Goal: Information Seeking & Learning: Learn about a topic

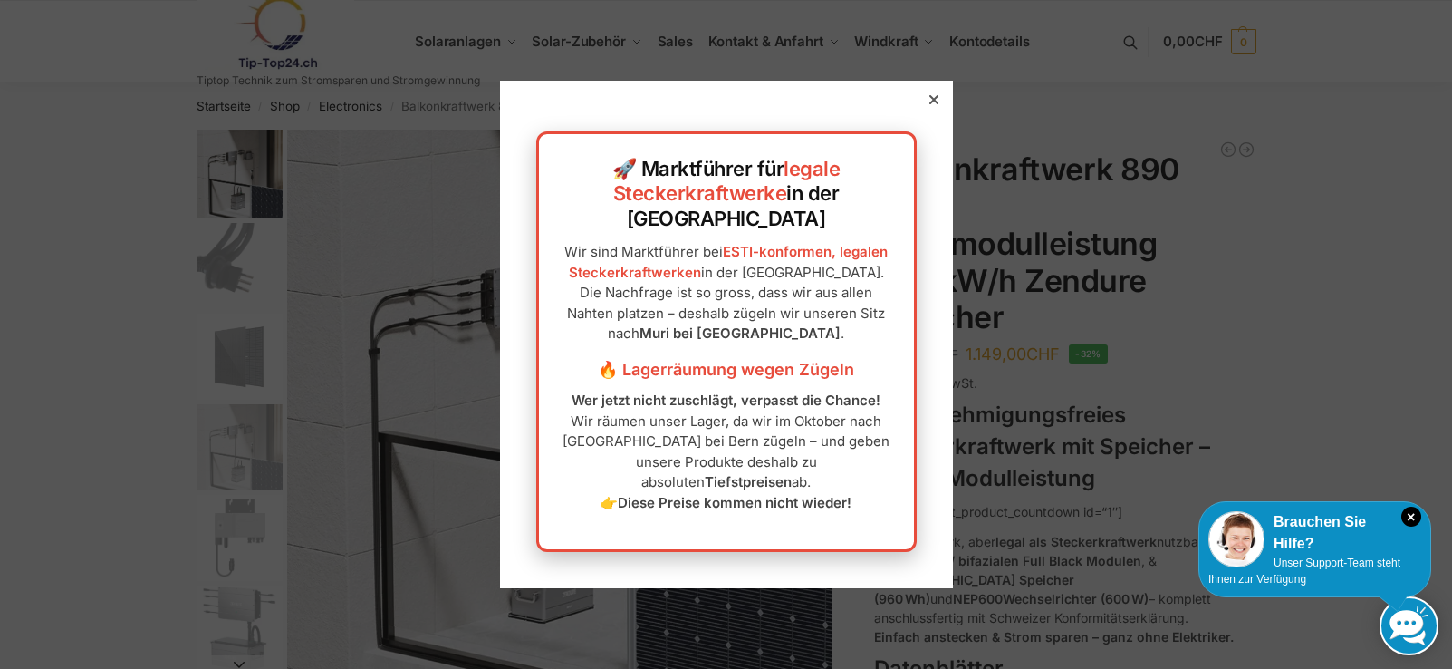
click at [930, 104] on icon at bounding box center [934, 99] width 9 height 9
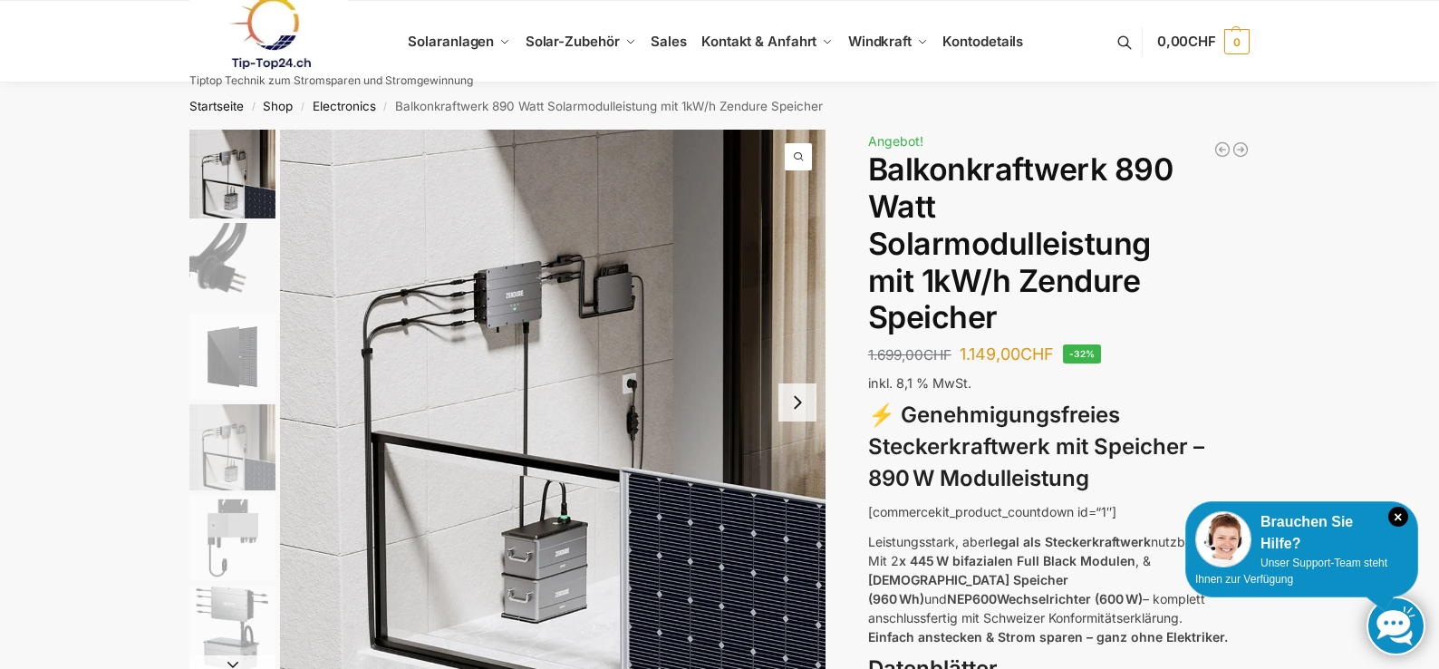
click at [1259, 179] on div "Beschreibung Zusätzliche Informationen 1.699,00 CHF Ursprünglicher Preis war: 1…" at bounding box center [719, 616] width 1136 height 973
click at [218, 101] on link "Startseite" at bounding box center [216, 106] width 54 height 14
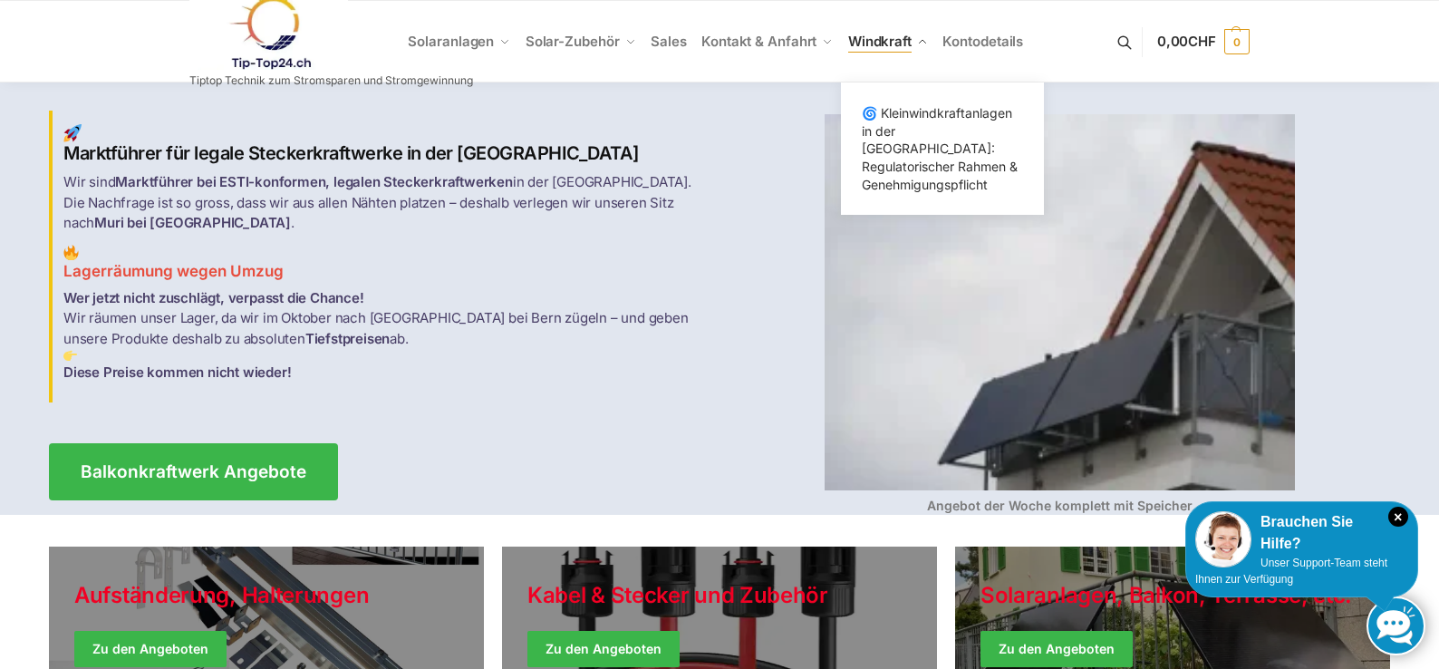
click at [891, 34] on span "Windkraft" at bounding box center [879, 41] width 63 height 17
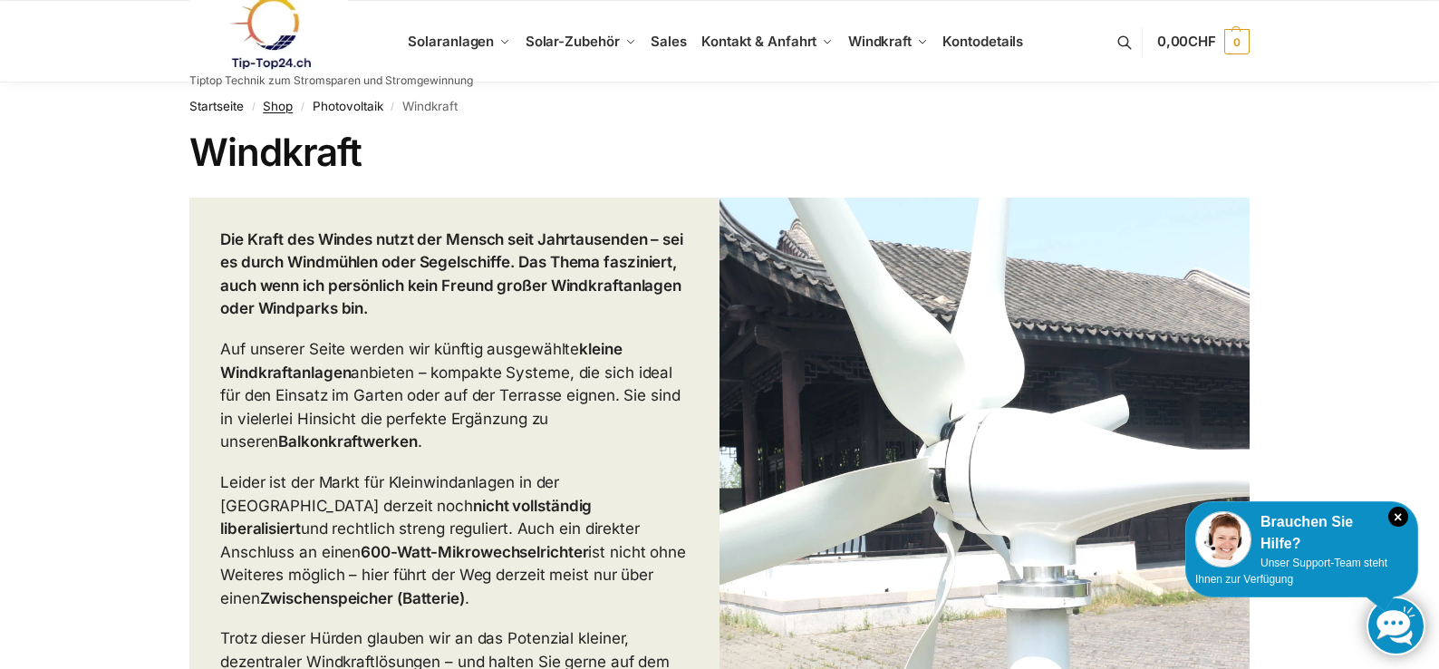
click at [277, 104] on link "Shop" at bounding box center [278, 106] width 30 height 14
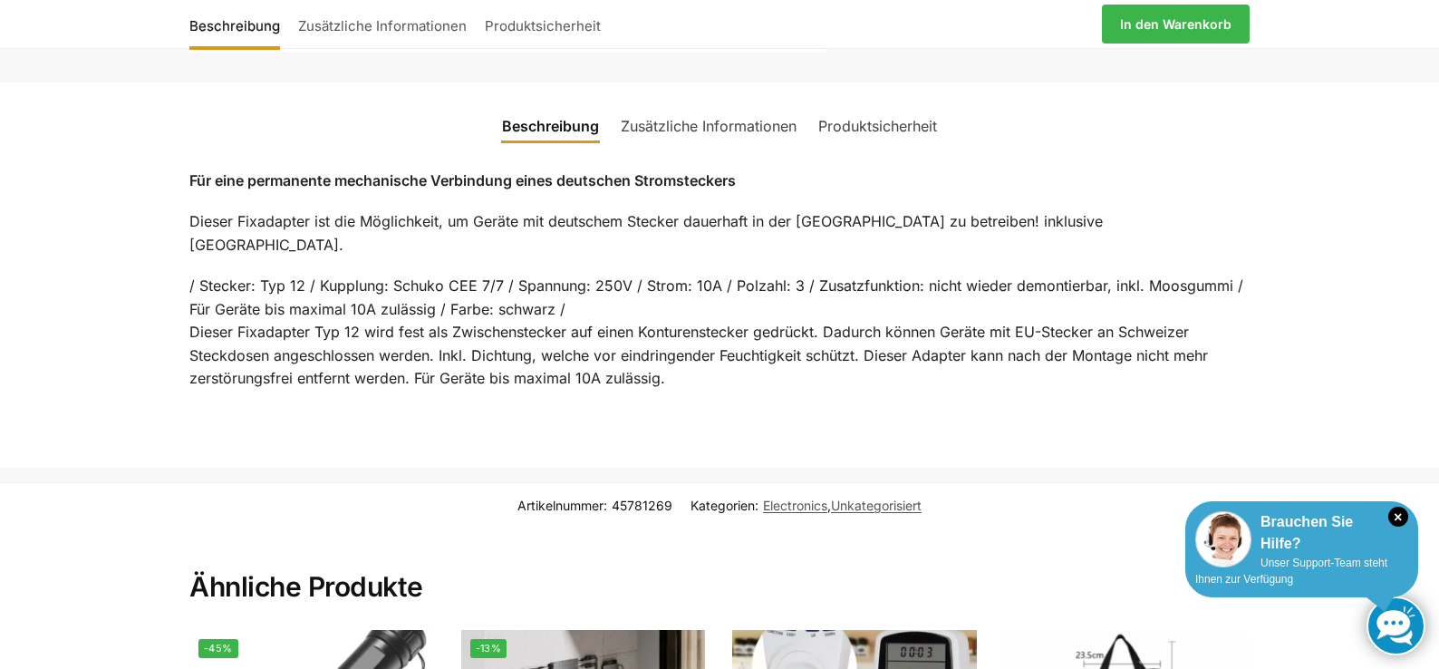
scroll to position [749, 0]
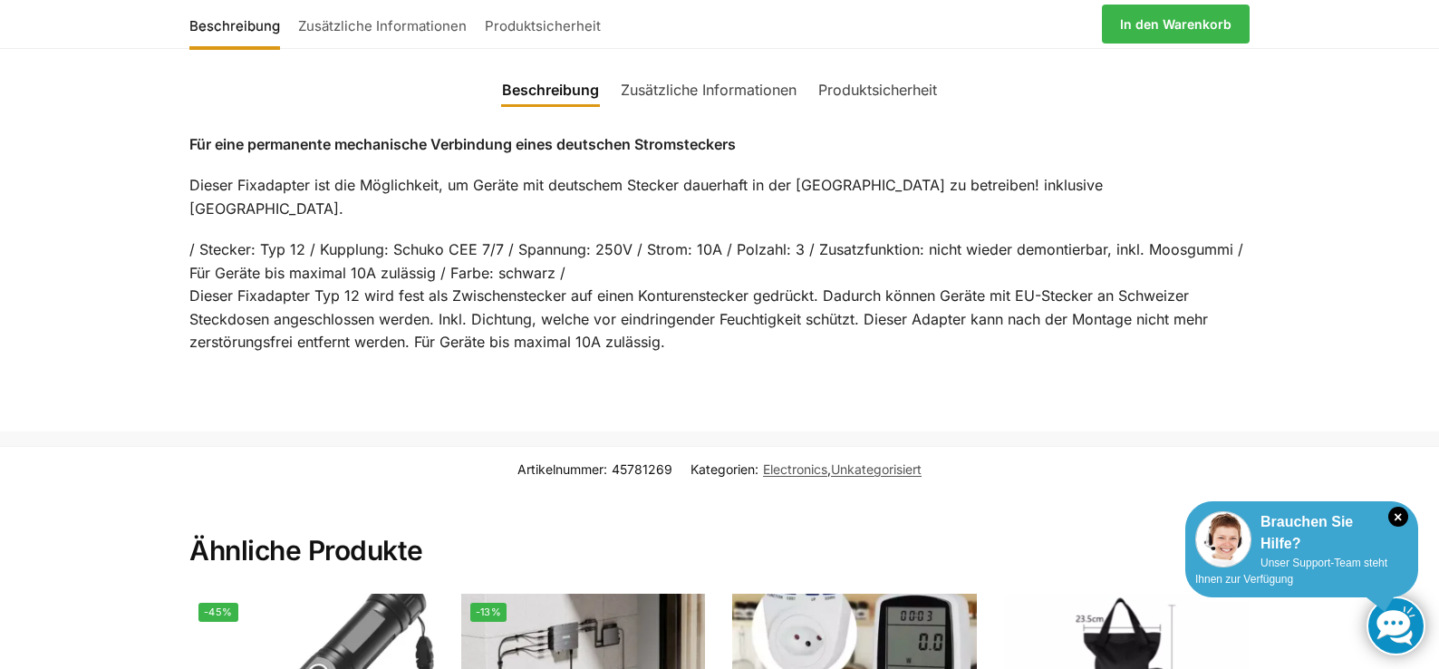
click at [1408, 554] on div "× Brauchen Sie Hilfe? Unser Support-Team steht Ihnen zur Verfügung" at bounding box center [1301, 549] width 233 height 96
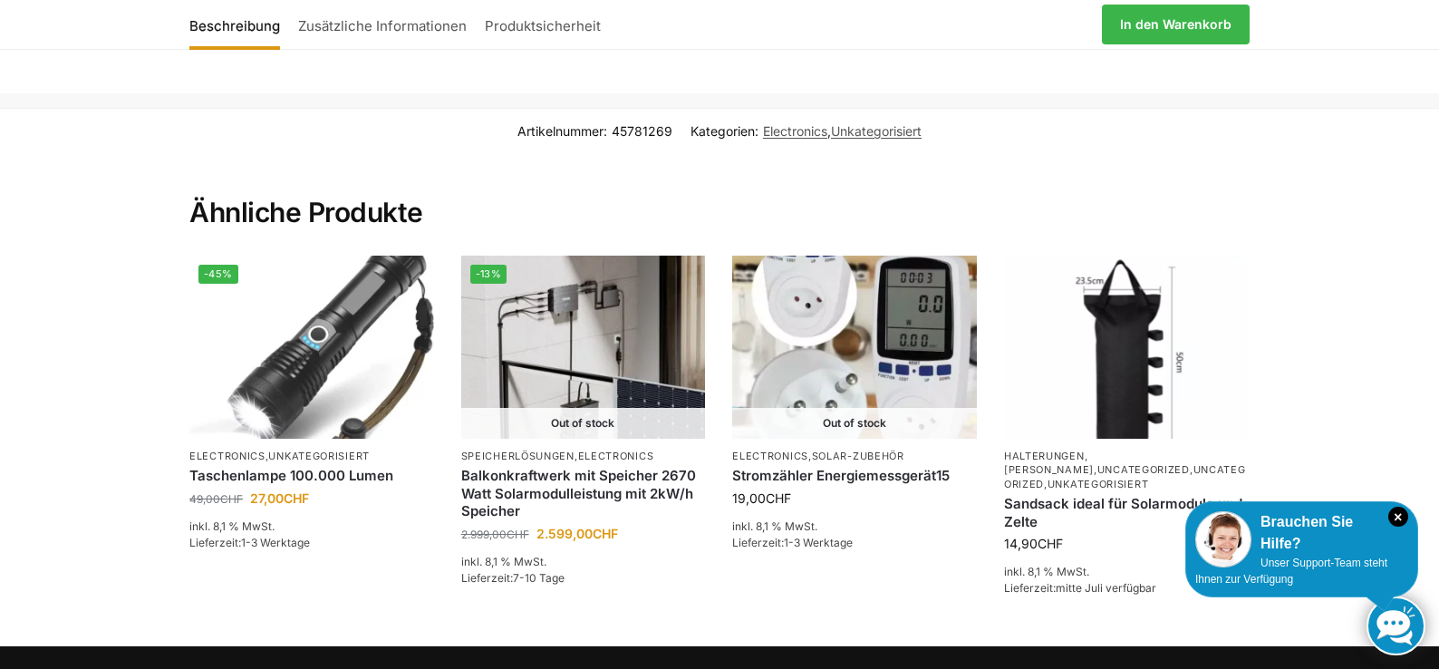
scroll to position [1148, 0]
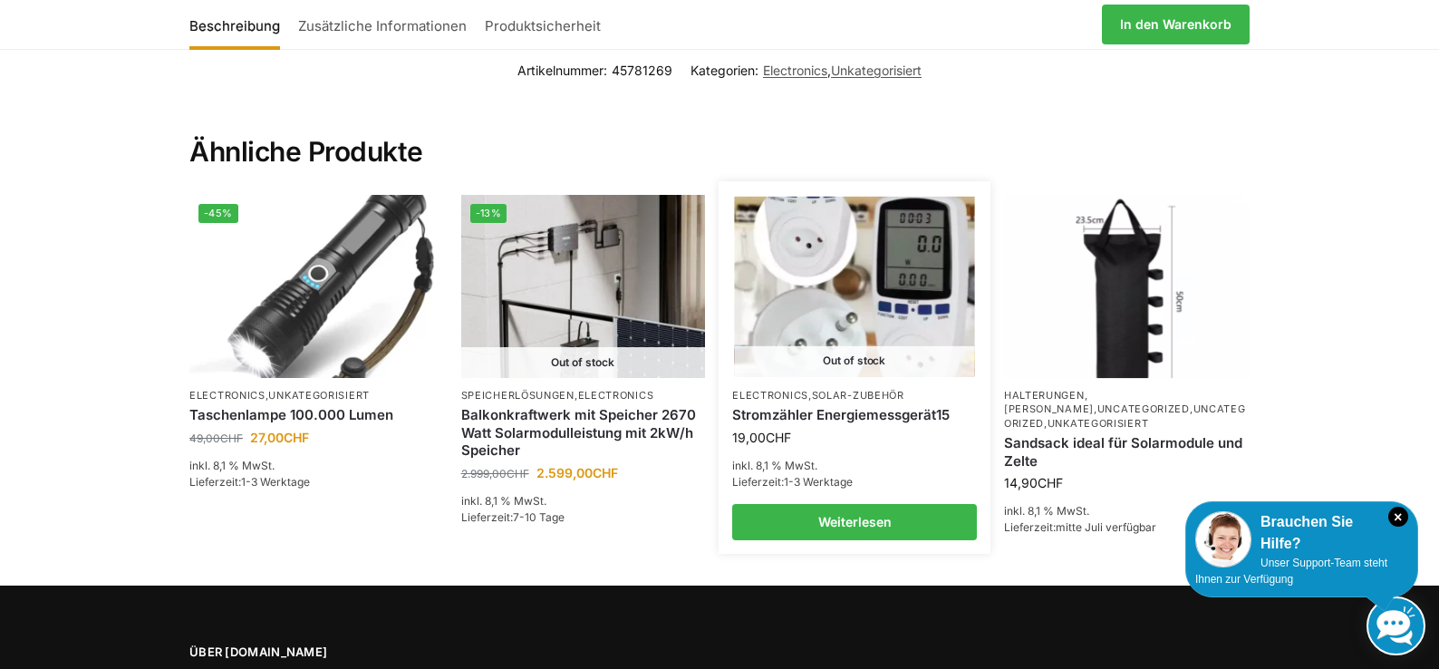
click at [881, 305] on img at bounding box center [855, 287] width 240 height 180
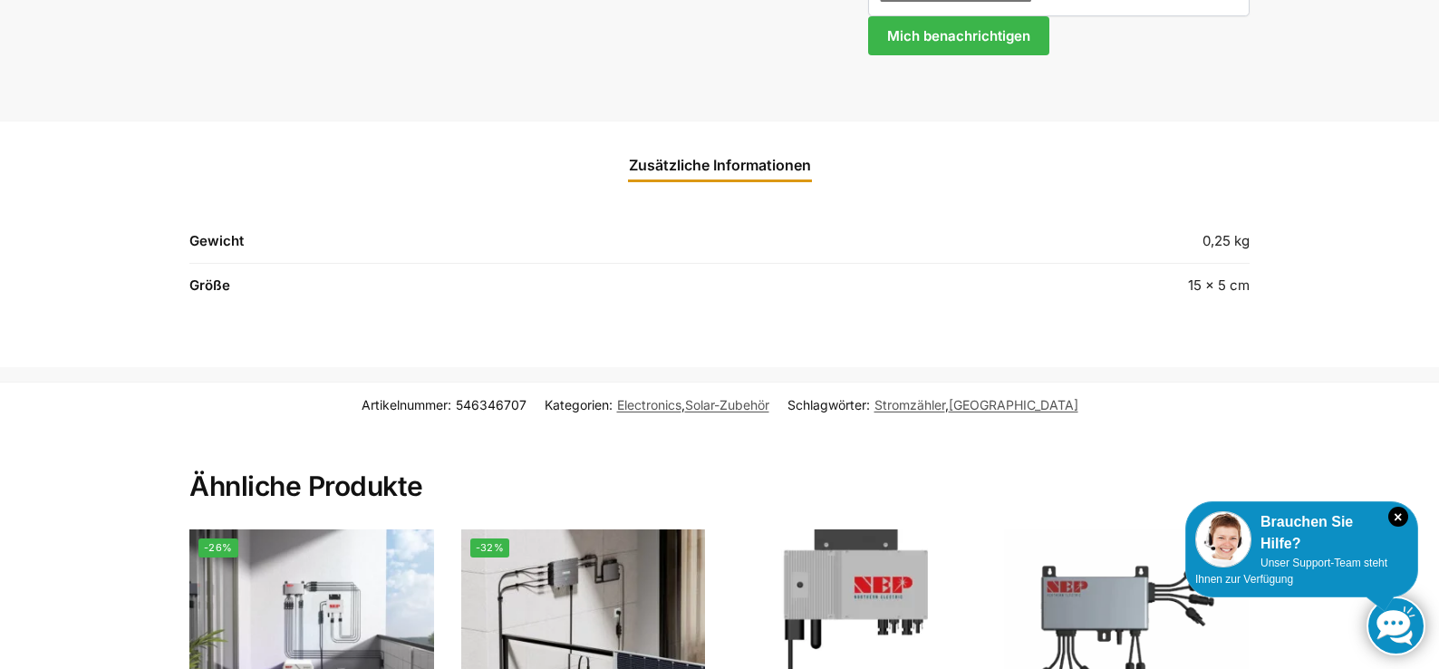
scroll to position [893, 0]
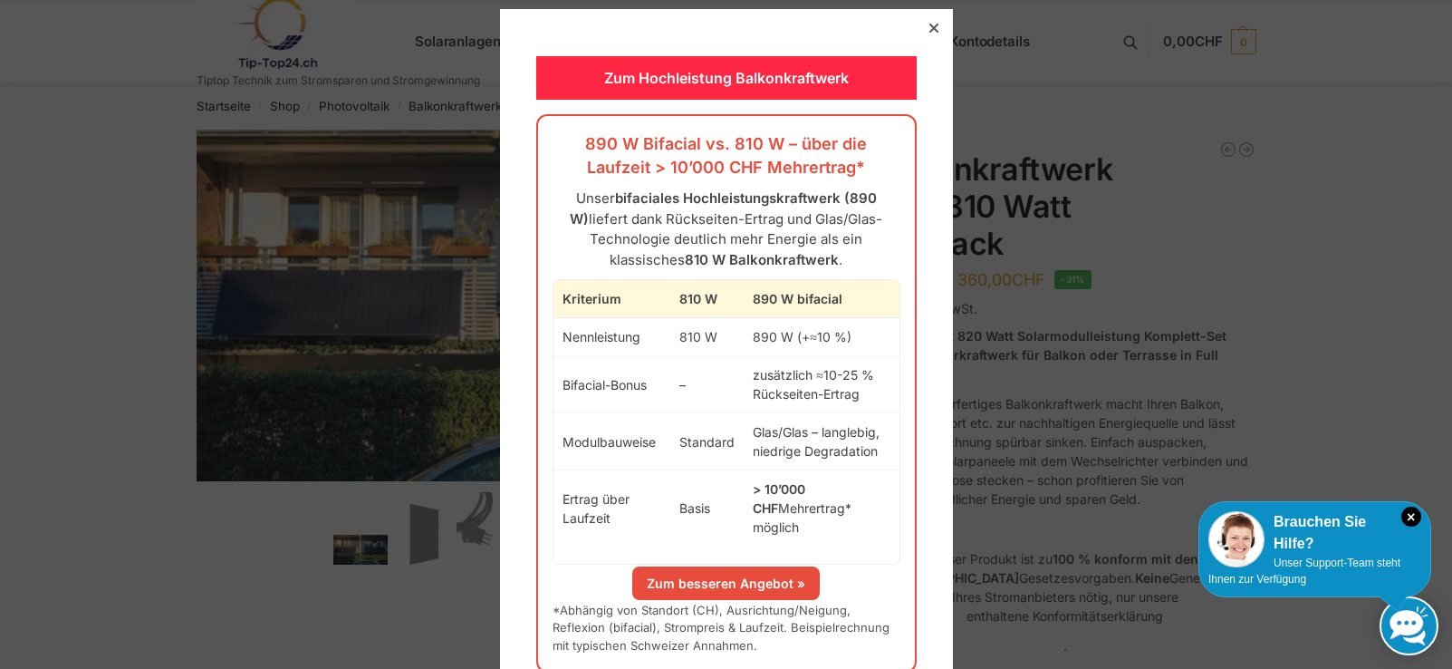
click at [926, 23] on div at bounding box center [934, 28] width 16 height 16
